Goal: Transaction & Acquisition: Purchase product/service

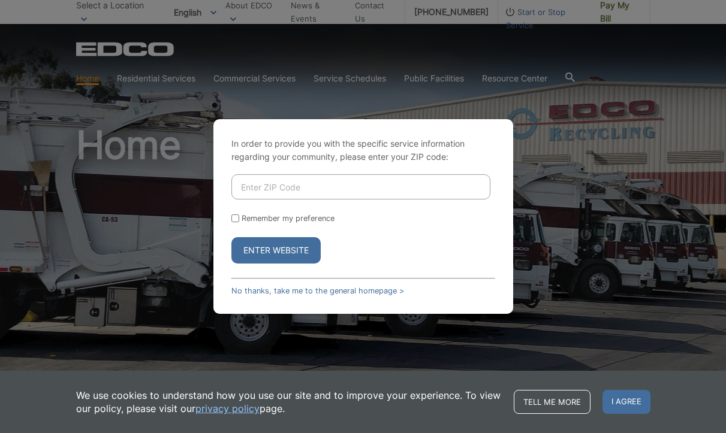
click at [301, 183] on input "Enter ZIP Code" at bounding box center [360, 186] width 259 height 25
type input "91950"
click at [253, 249] on button "Enter Website" at bounding box center [275, 250] width 89 height 26
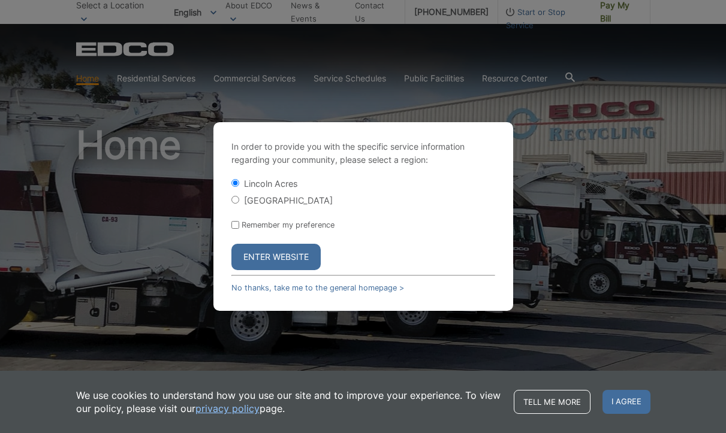
click at [234, 198] on input "[GEOGRAPHIC_DATA]" at bounding box center [235, 200] width 8 height 8
radio input "true"
click at [268, 256] on button "Enter Website" at bounding box center [275, 257] width 89 height 26
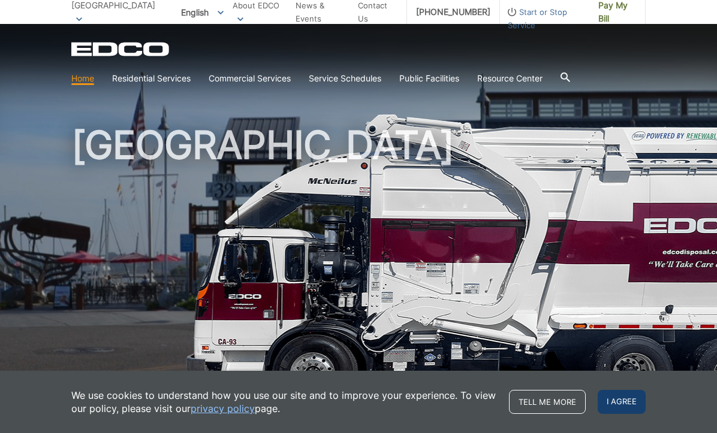
click at [605, 400] on span "I agree" at bounding box center [621, 402] width 48 height 24
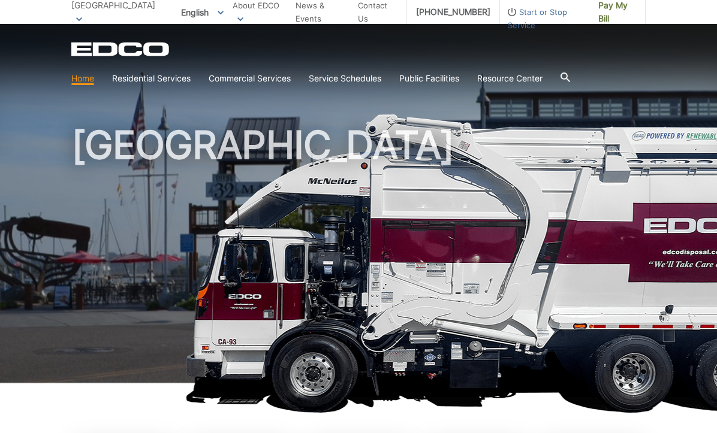
click at [246, 183] on h1 "[GEOGRAPHIC_DATA]" at bounding box center [358, 257] width 574 height 263
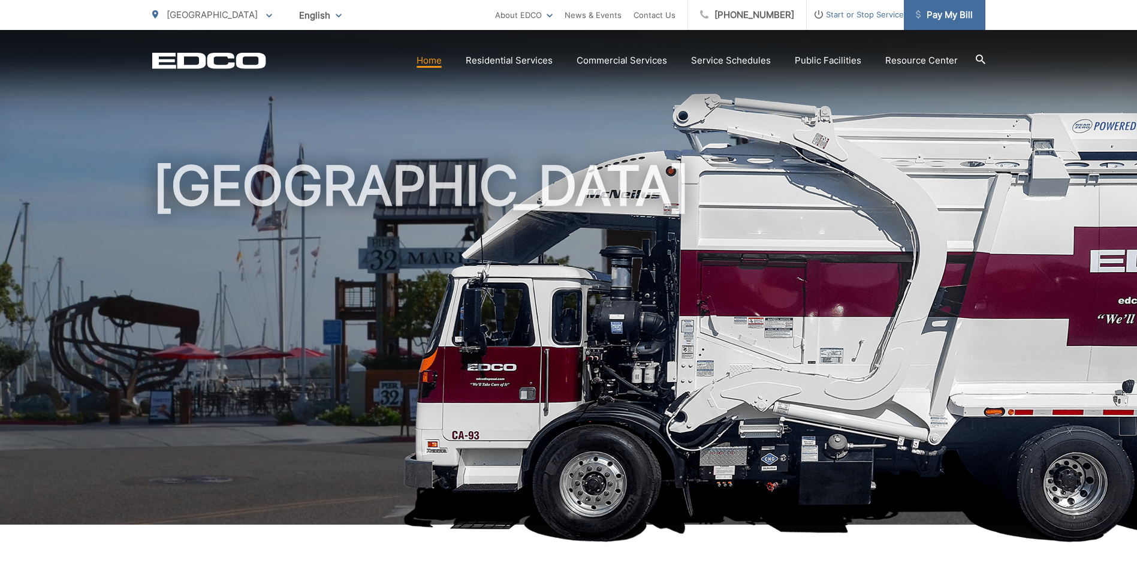
click at [716, 17] on span "Pay My Bill" at bounding box center [944, 15] width 57 height 14
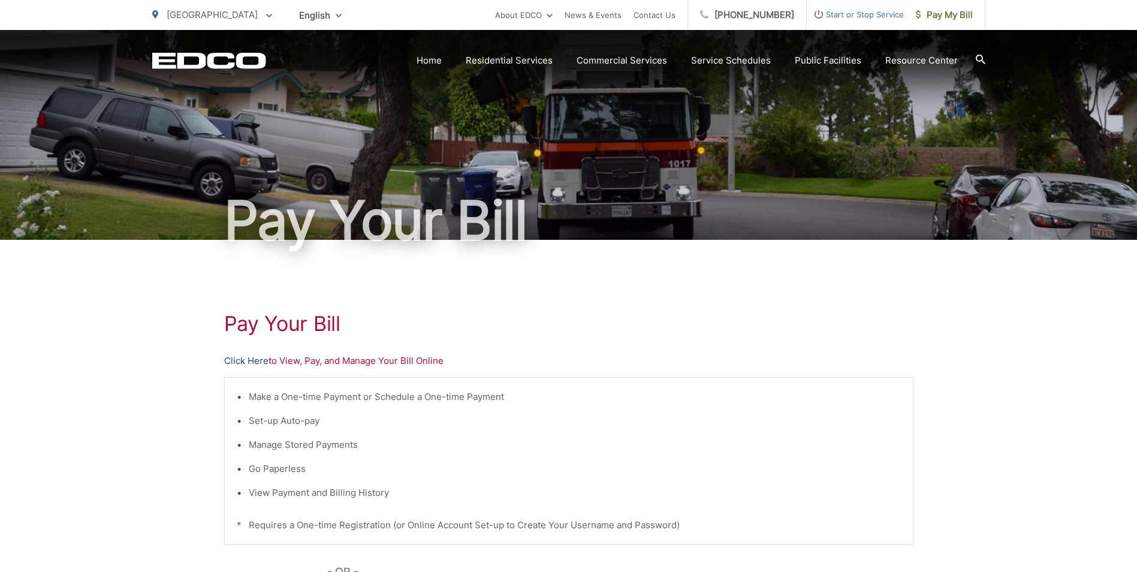
click at [248, 361] on link "Click Here" at bounding box center [246, 361] width 44 height 14
